Goal: Find specific page/section: Find specific page/section

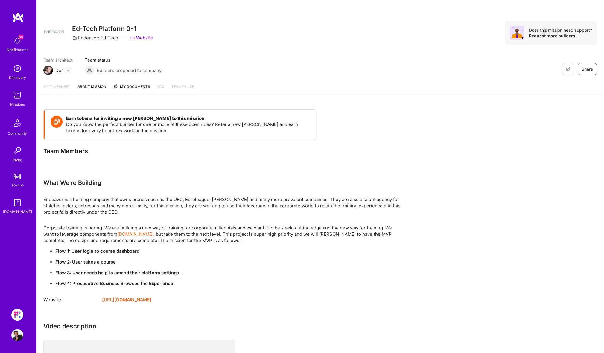
click at [19, 315] on img at bounding box center [17, 315] width 12 height 12
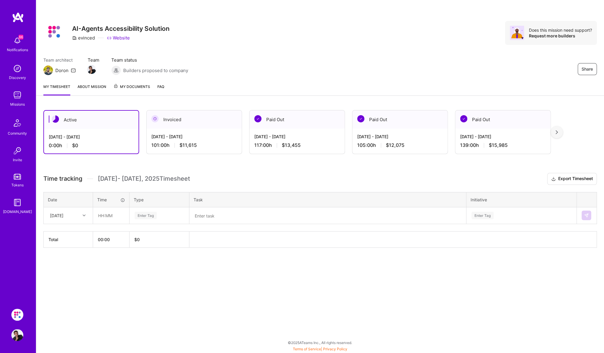
click at [18, 99] on img at bounding box center [17, 95] width 12 height 12
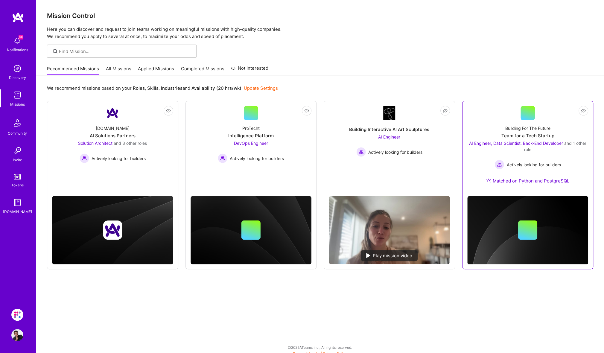
click at [556, 137] on div "Building For The Future Team for a Tech Startup AI Engineer, Data Scientist, Ba…" at bounding box center [527, 155] width 121 height 71
